Goal: Information Seeking & Learning: Learn about a topic

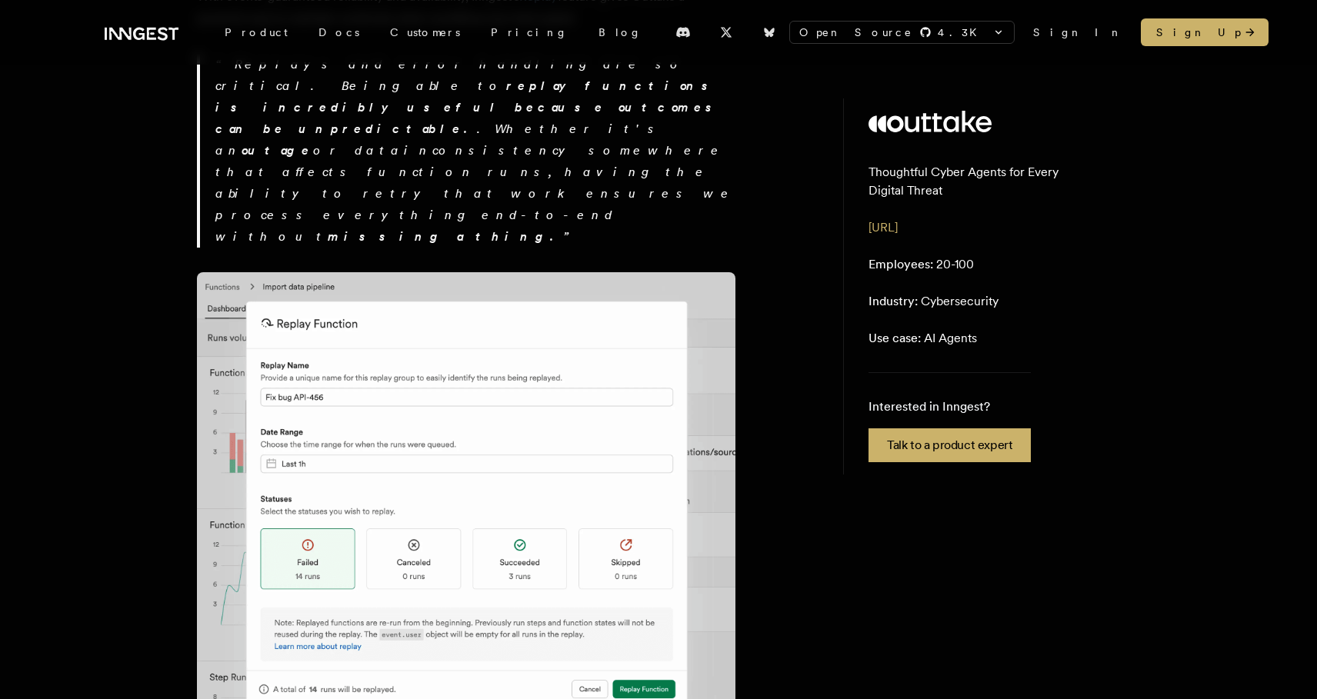
scroll to position [3112, 0]
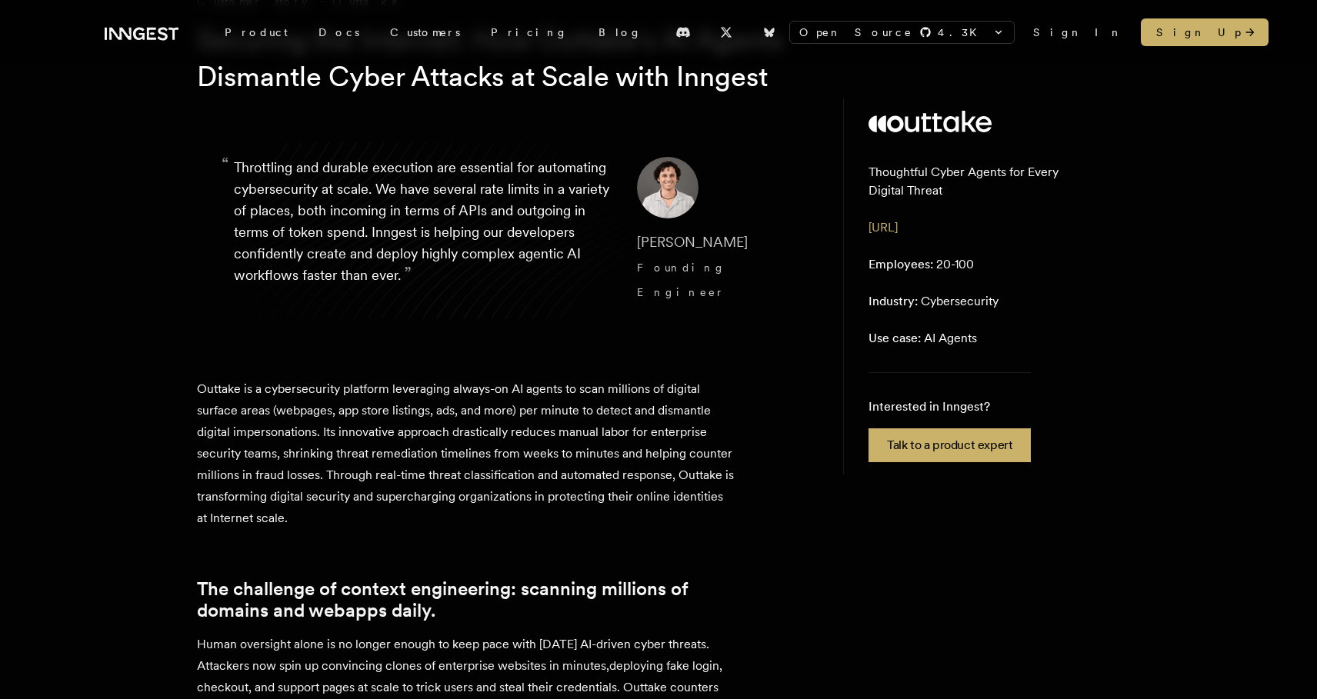
scroll to position [0, 0]
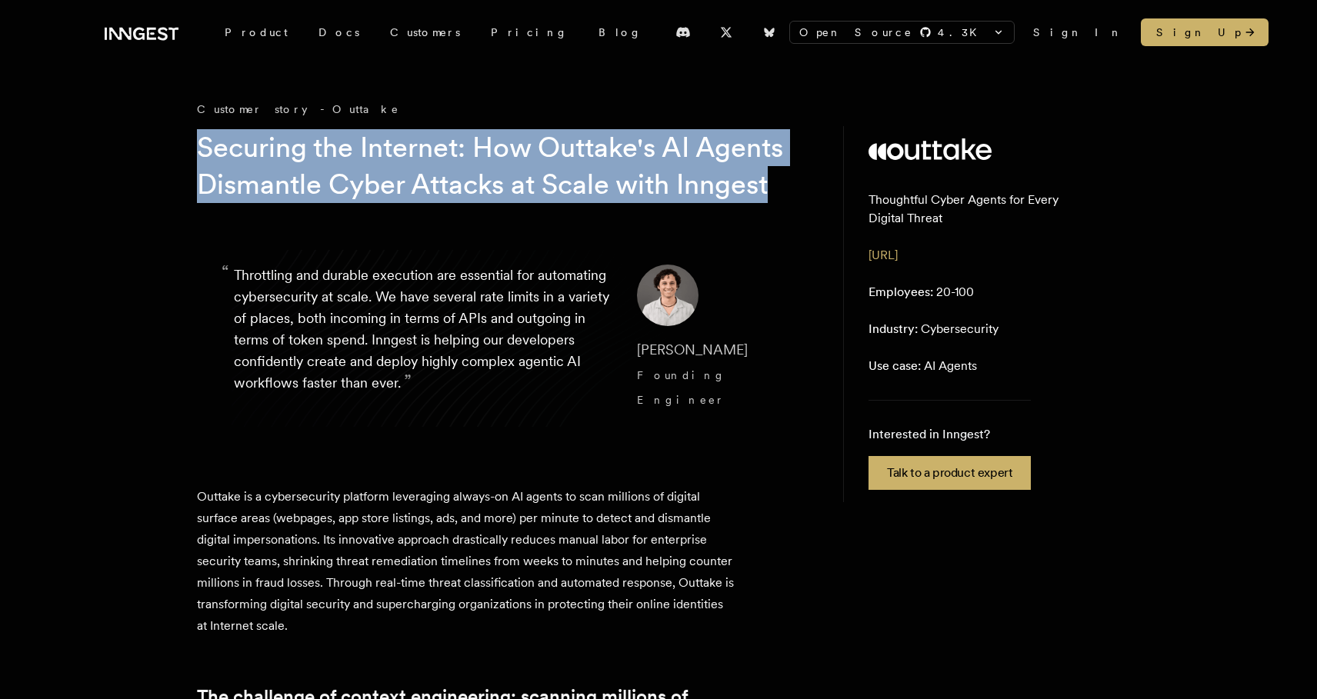
drag, startPoint x: 309, startPoint y: 216, endPoint x: 191, endPoint y: 152, distance: 134.3
copy h1 "Securing the Internet: How Outtake's AI Agents Dismantle Cyber Attacks at Scale…"
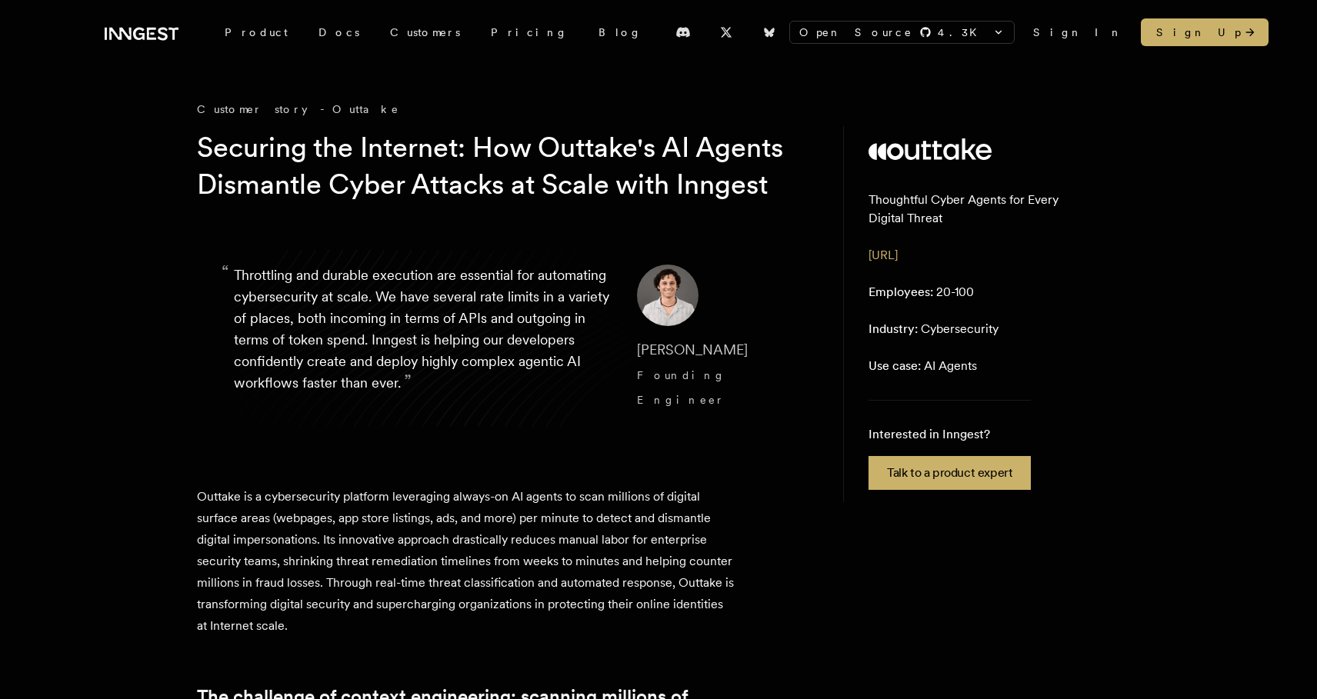
click at [146, 46] on div "Open Source 4.3 K inngest/inngest inngest/inngest-js inngest/inngest-py inngest…" at bounding box center [659, 32] width 1108 height 65
click at [150, 32] on icon at bounding box center [152, 33] width 5 height 2
